Goal: Navigation & Orientation: Find specific page/section

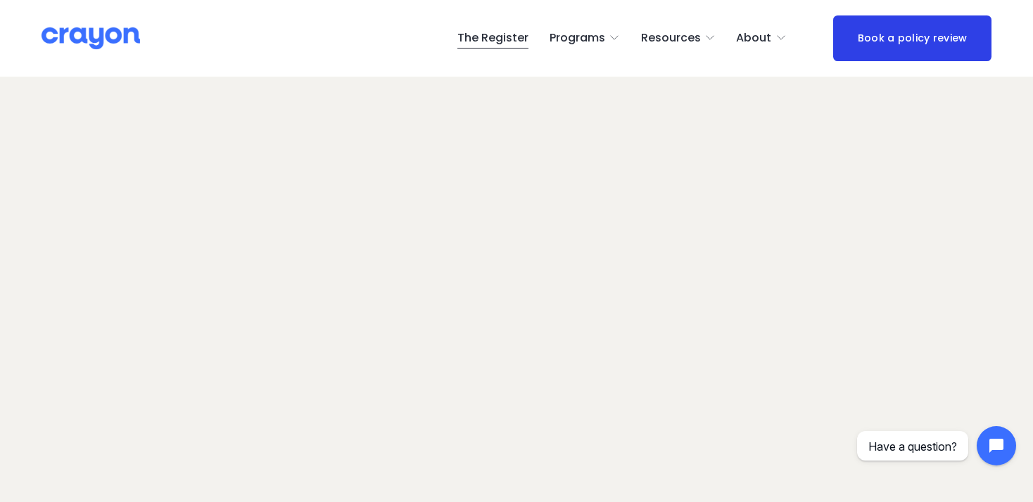
click at [0, 0] on span "About Us" at bounding box center [0, 0] width 0 height 0
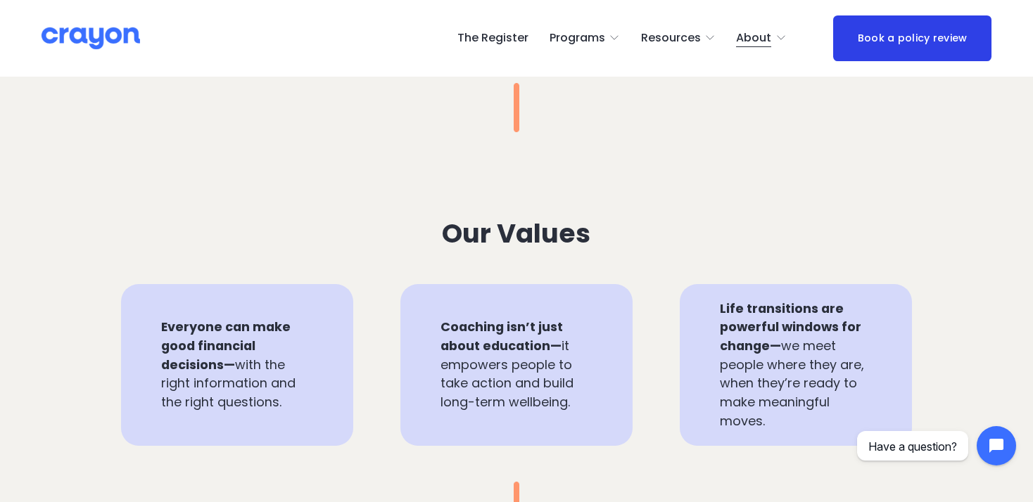
scroll to position [445, 0]
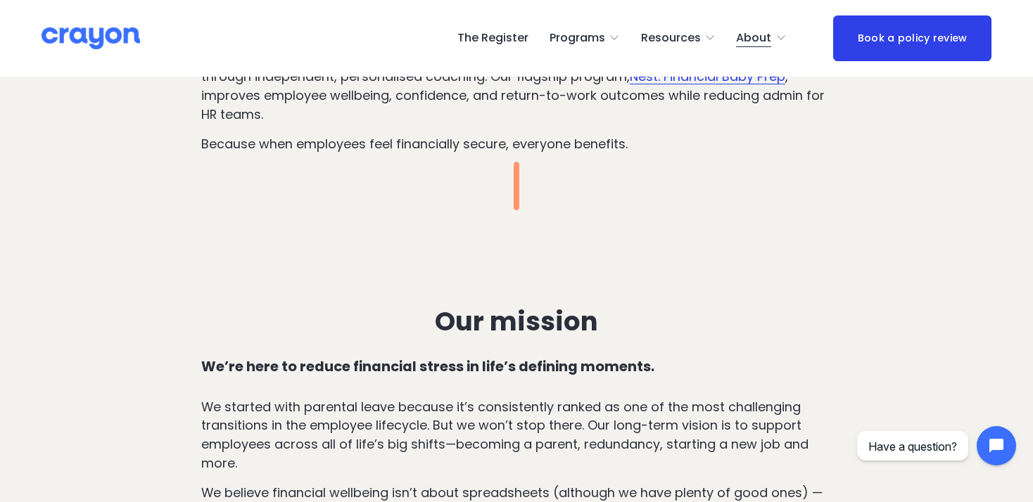
click at [513, 44] on link "The Register" at bounding box center [492, 38] width 71 height 23
